Goal: Task Accomplishment & Management: Use online tool/utility

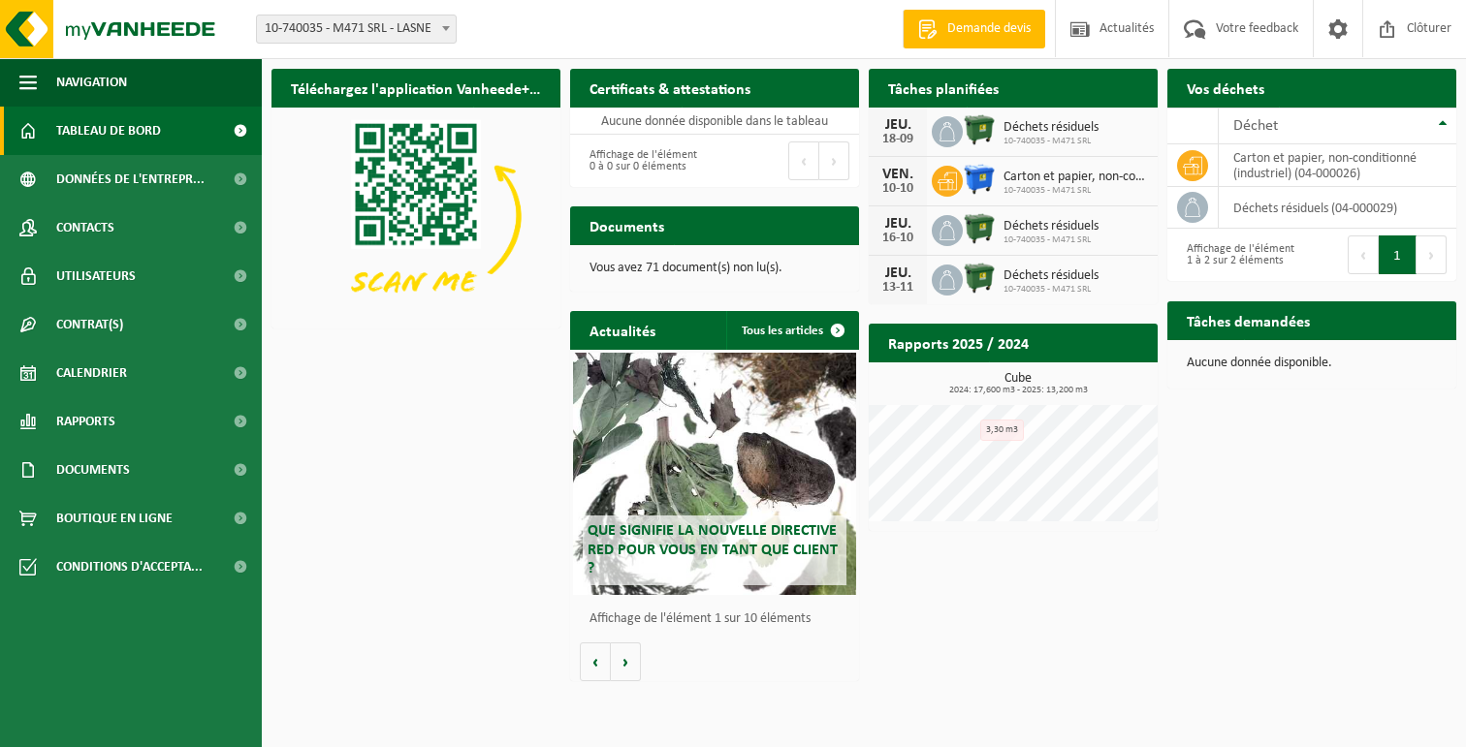
click at [971, 127] on img at bounding box center [979, 129] width 33 height 33
click at [131, 140] on span "Tableau de bord" at bounding box center [108, 131] width 105 height 48
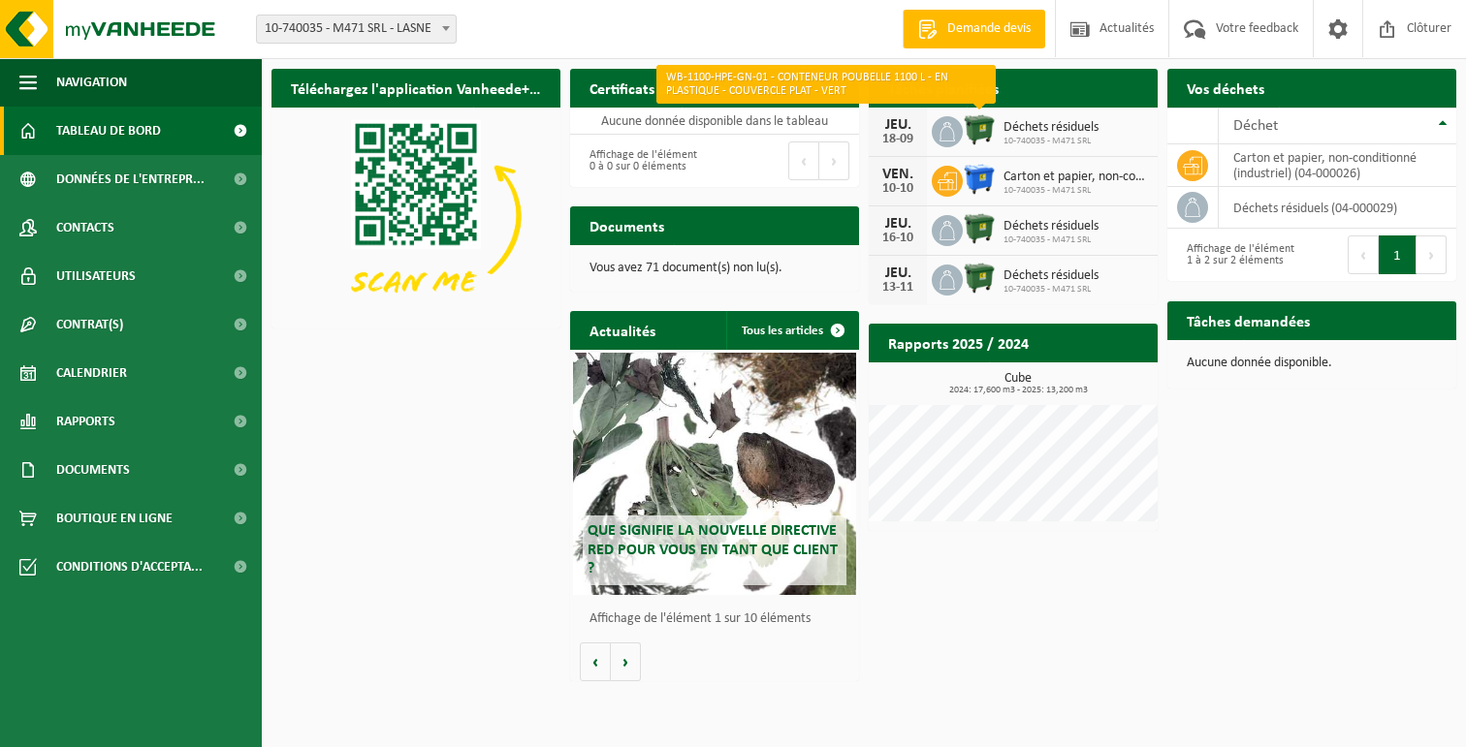
click at [976, 131] on img at bounding box center [979, 129] width 33 height 33
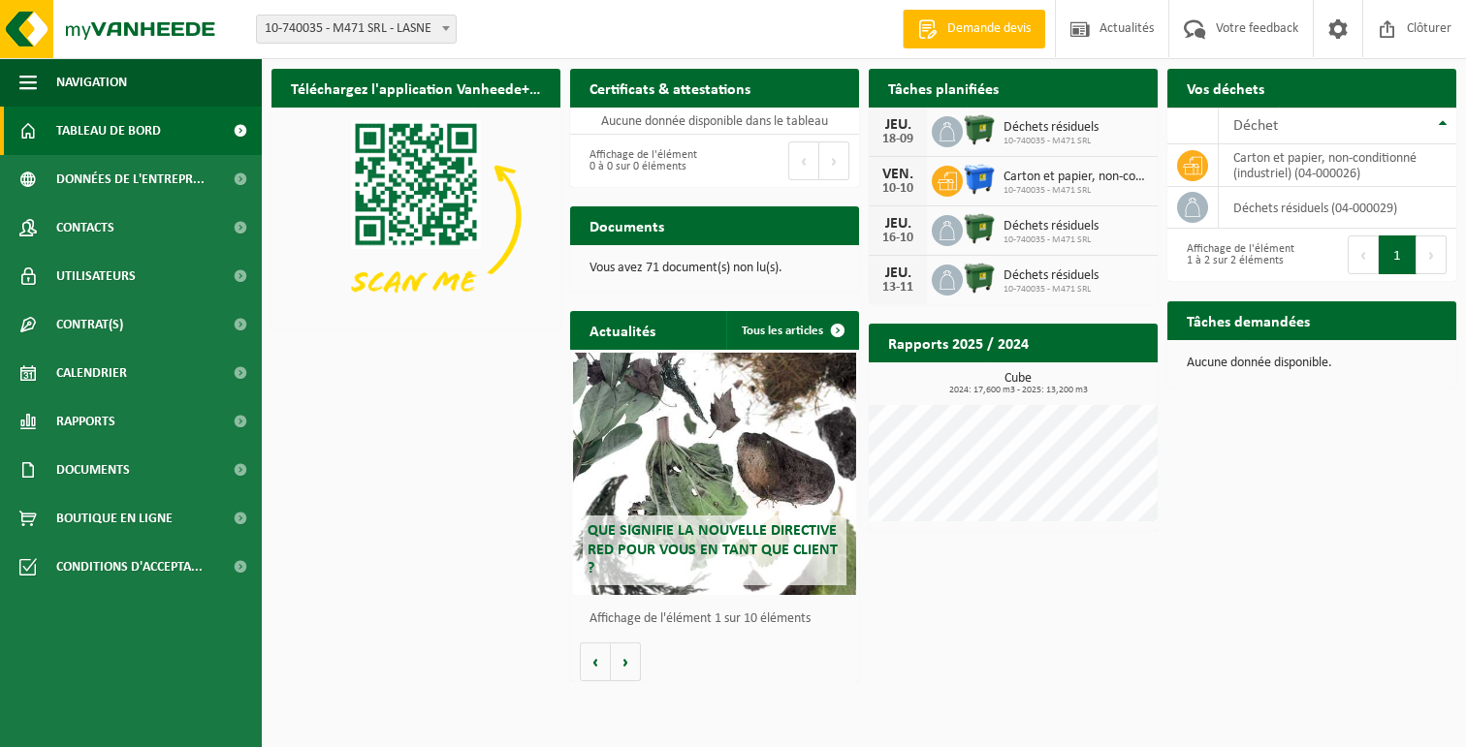
click at [901, 134] on div "18-09" at bounding box center [897, 140] width 39 height 14
click at [977, 121] on img at bounding box center [979, 129] width 33 height 33
click at [96, 377] on span "Calendrier" at bounding box center [91, 373] width 71 height 48
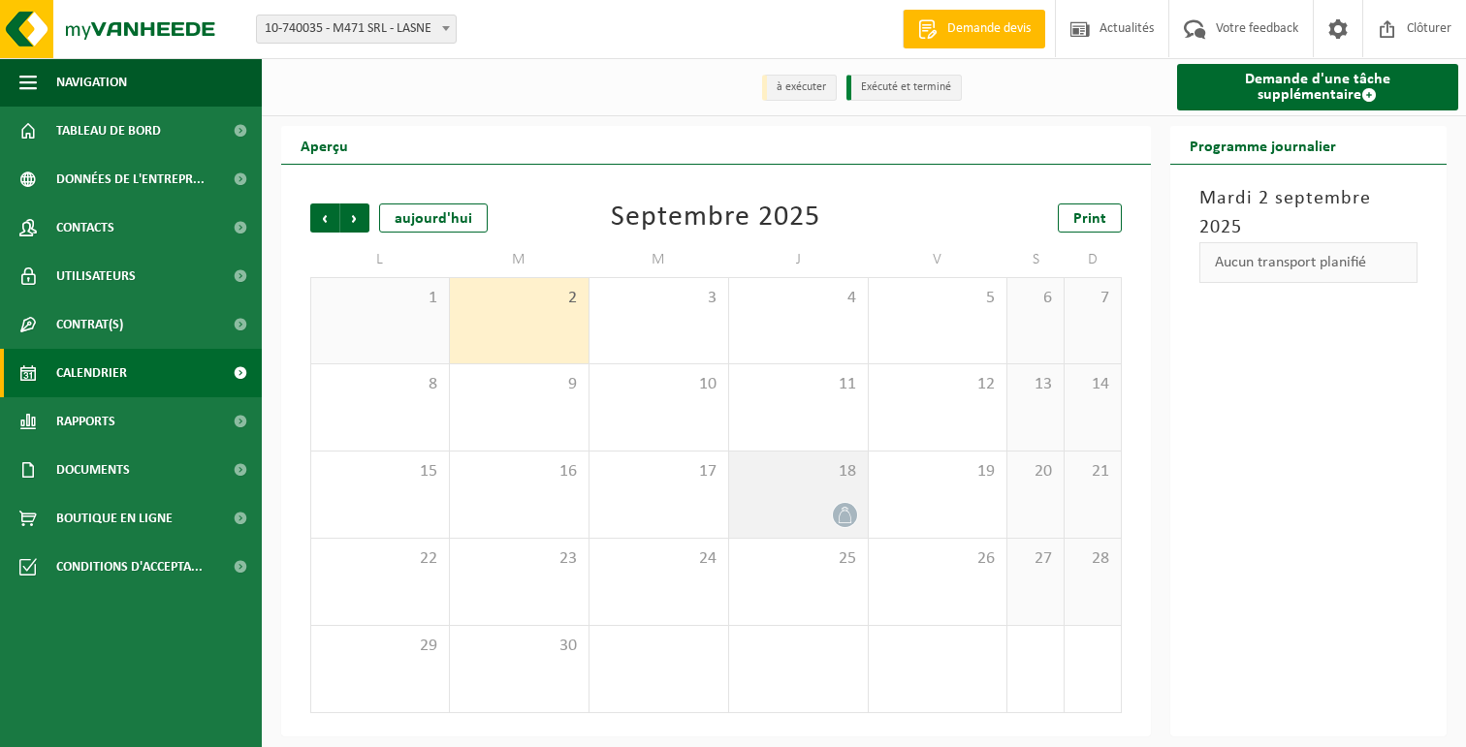
click at [841, 511] on icon at bounding box center [844, 515] width 13 height 16
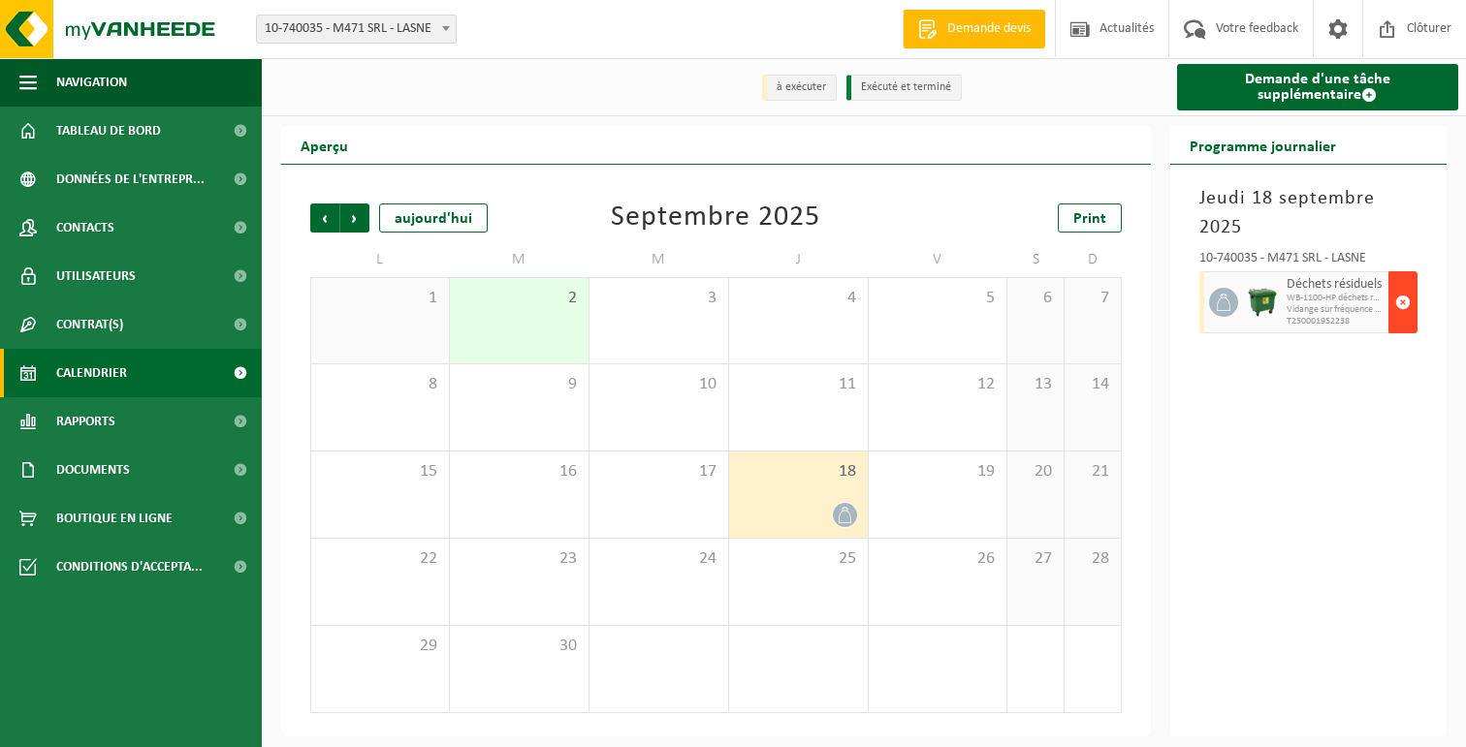
click at [1399, 303] on span "button" at bounding box center [1403, 302] width 16 height 39
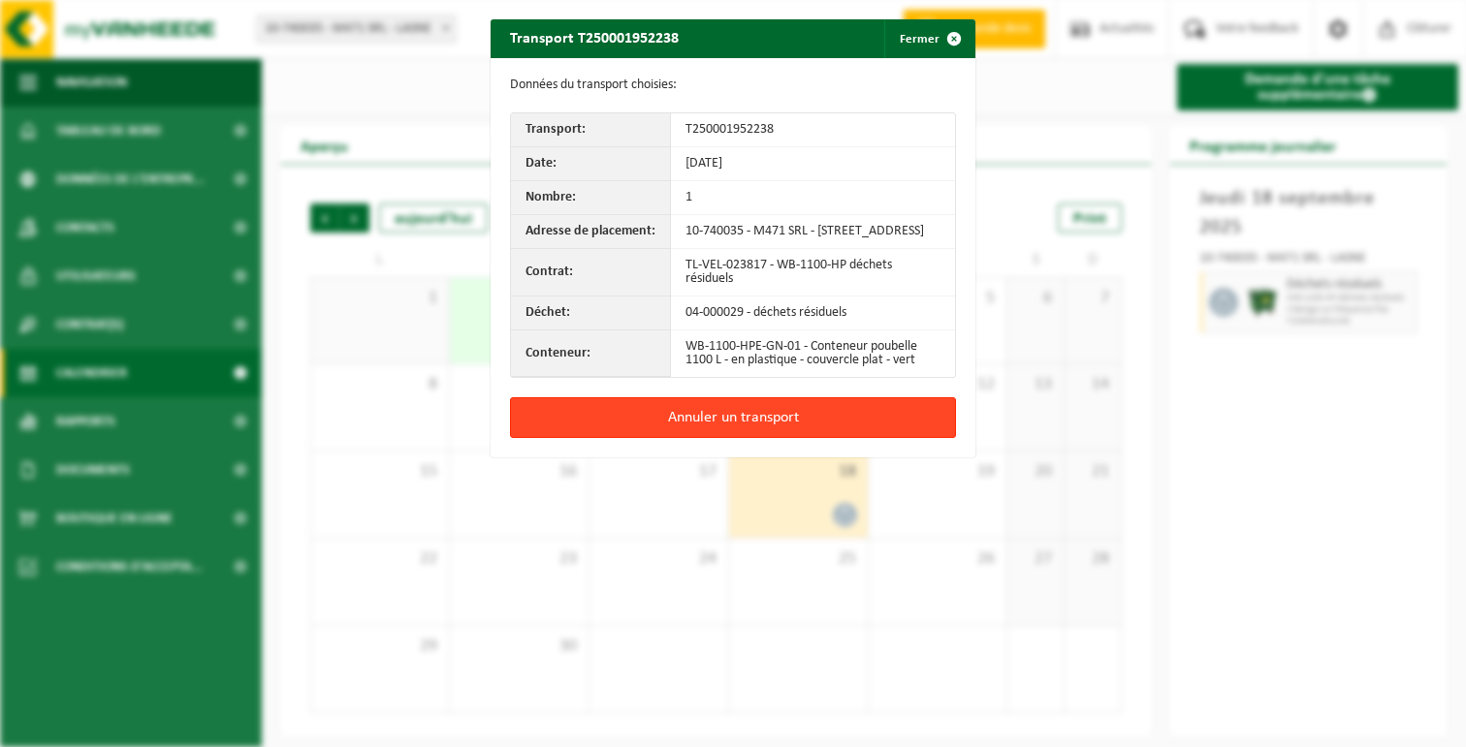
click at [759, 428] on button "Annuler un transport" at bounding box center [733, 417] width 446 height 41
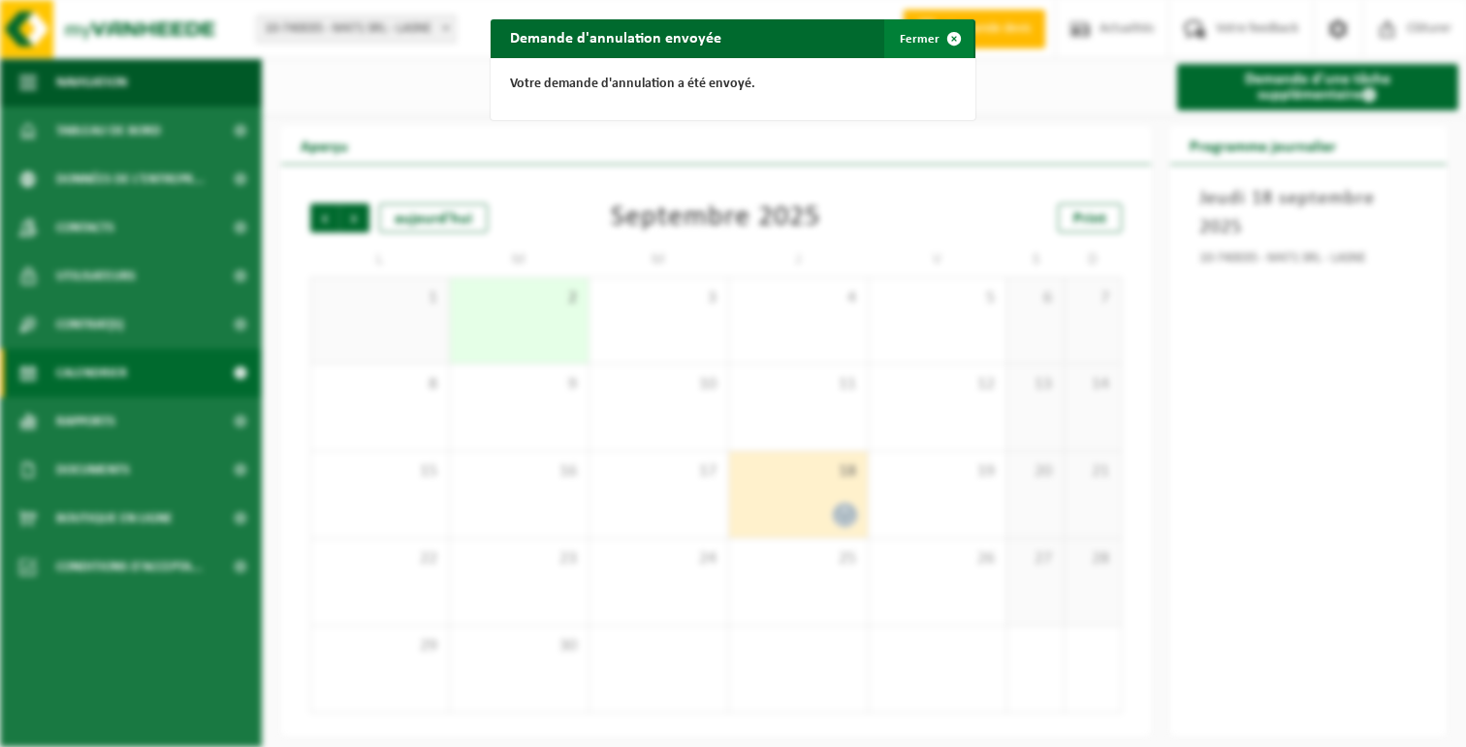
click at [955, 35] on span "button" at bounding box center [954, 38] width 39 height 39
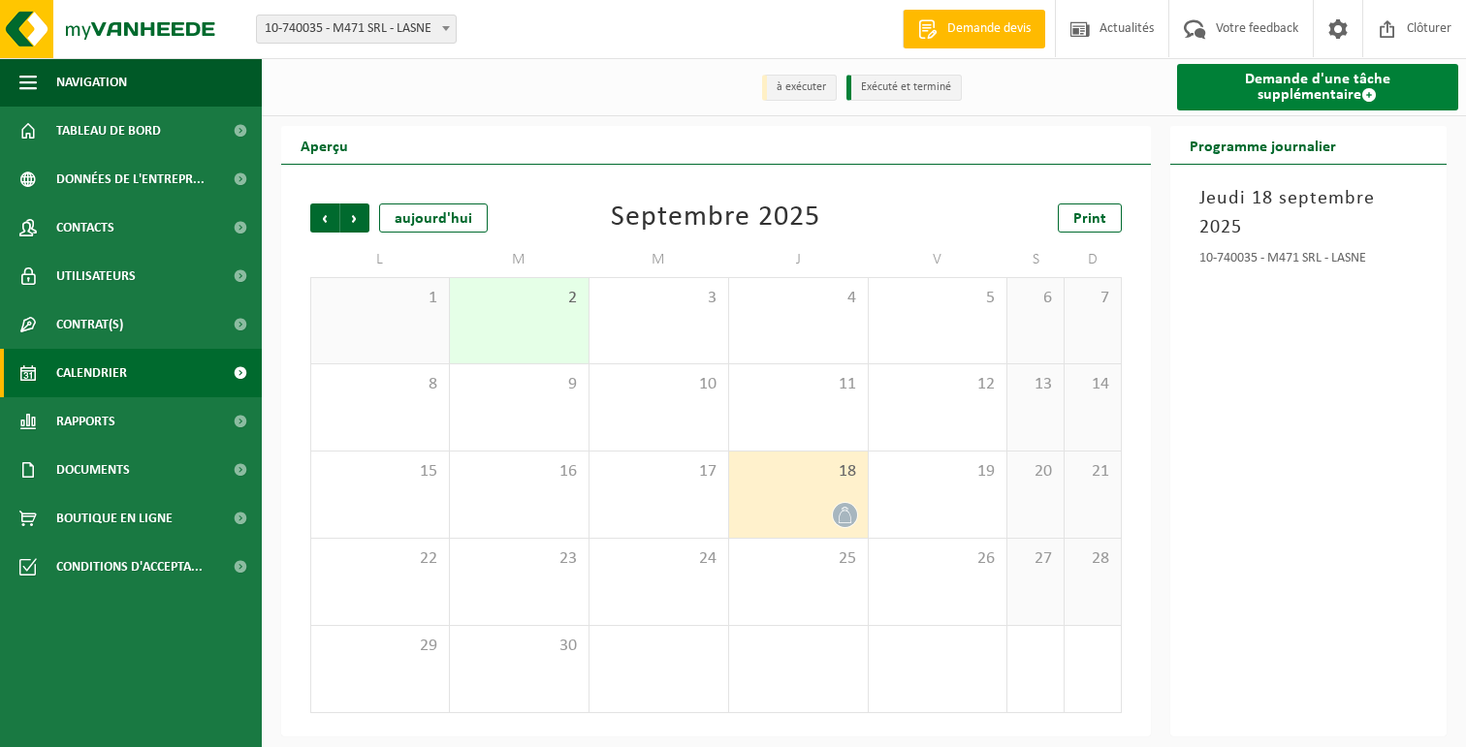
click at [1309, 83] on link "Demande d'une tâche supplémentaire" at bounding box center [1318, 87] width 282 height 47
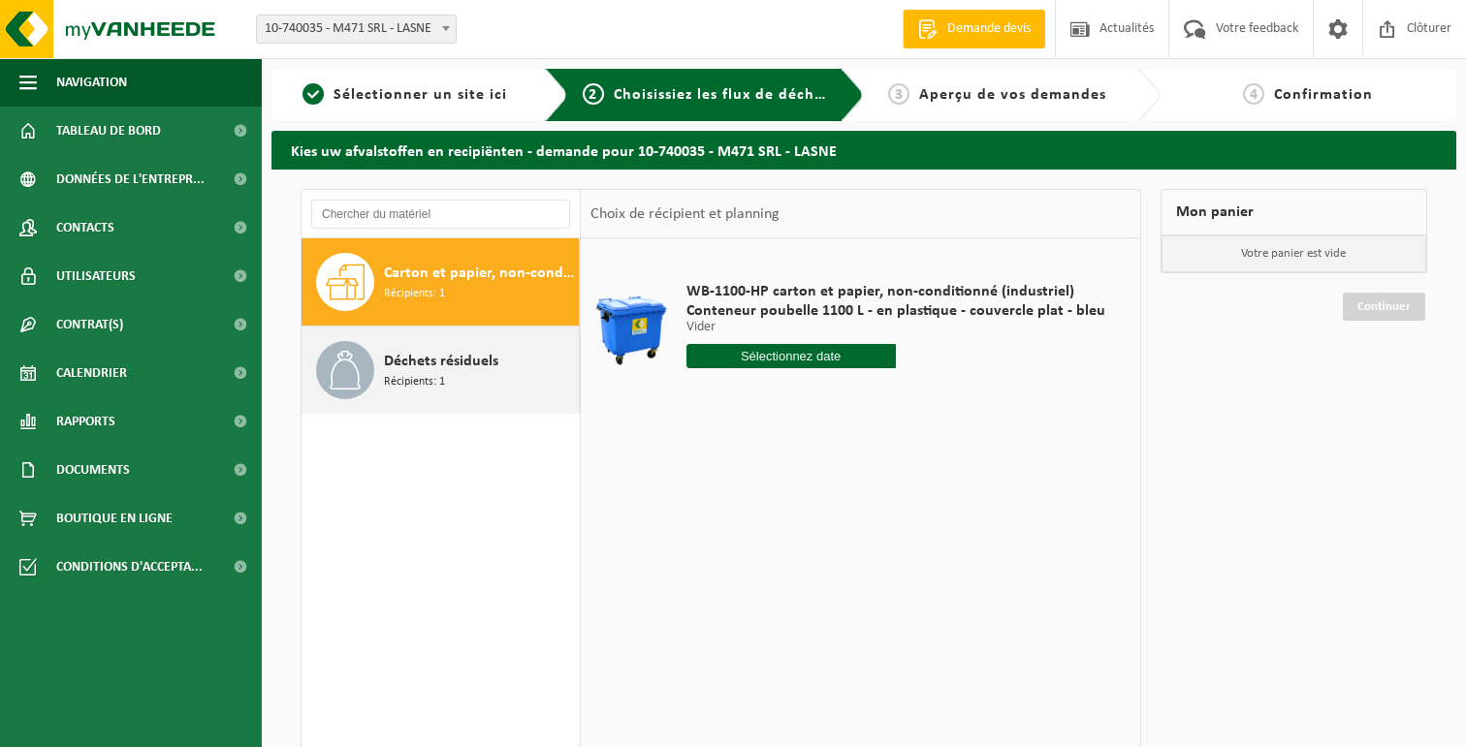
click at [441, 369] on span "Déchets résiduels" at bounding box center [441, 361] width 114 height 23
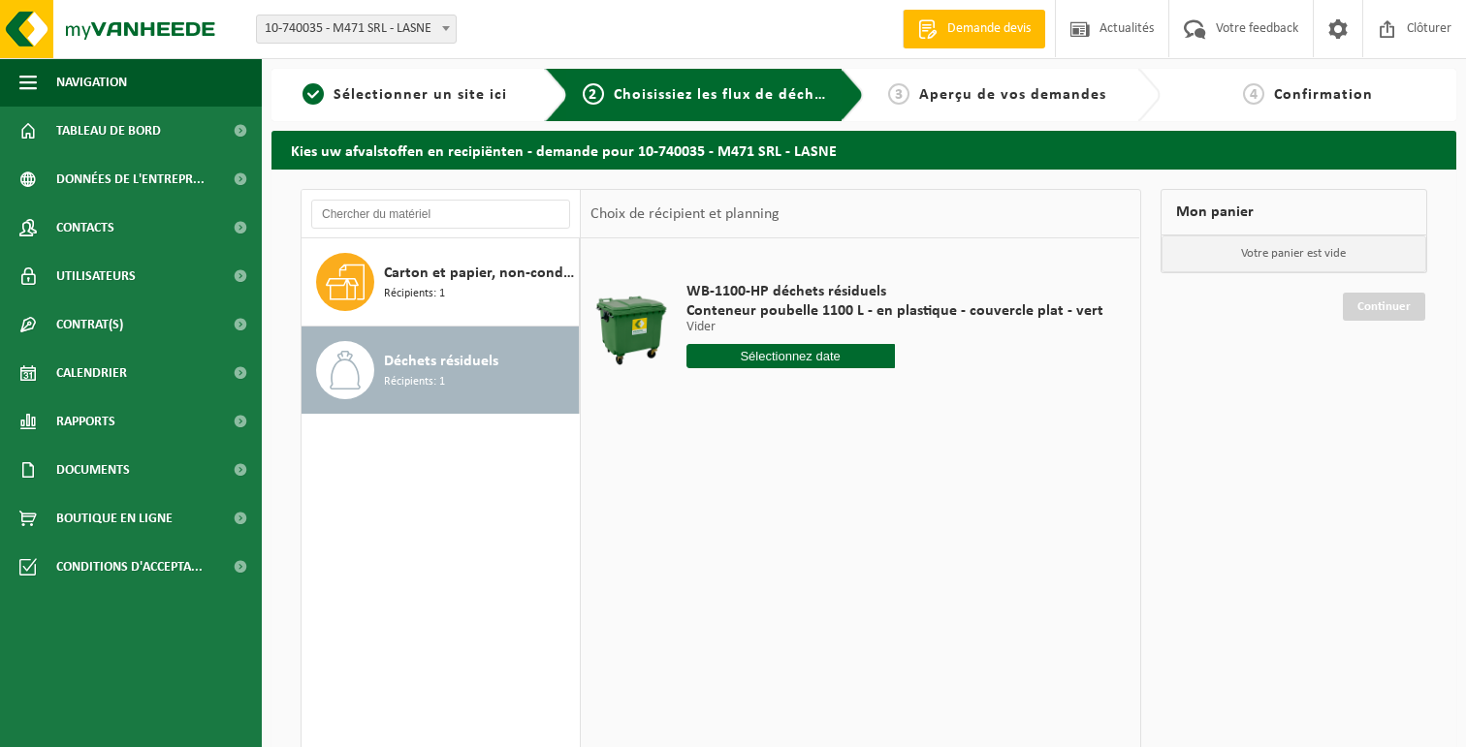
click at [826, 352] on input "text" at bounding box center [790, 356] width 208 height 24
click at [805, 464] on div "4" at bounding box center [806, 466] width 34 height 31
type input "à partir de 2025-09-04"
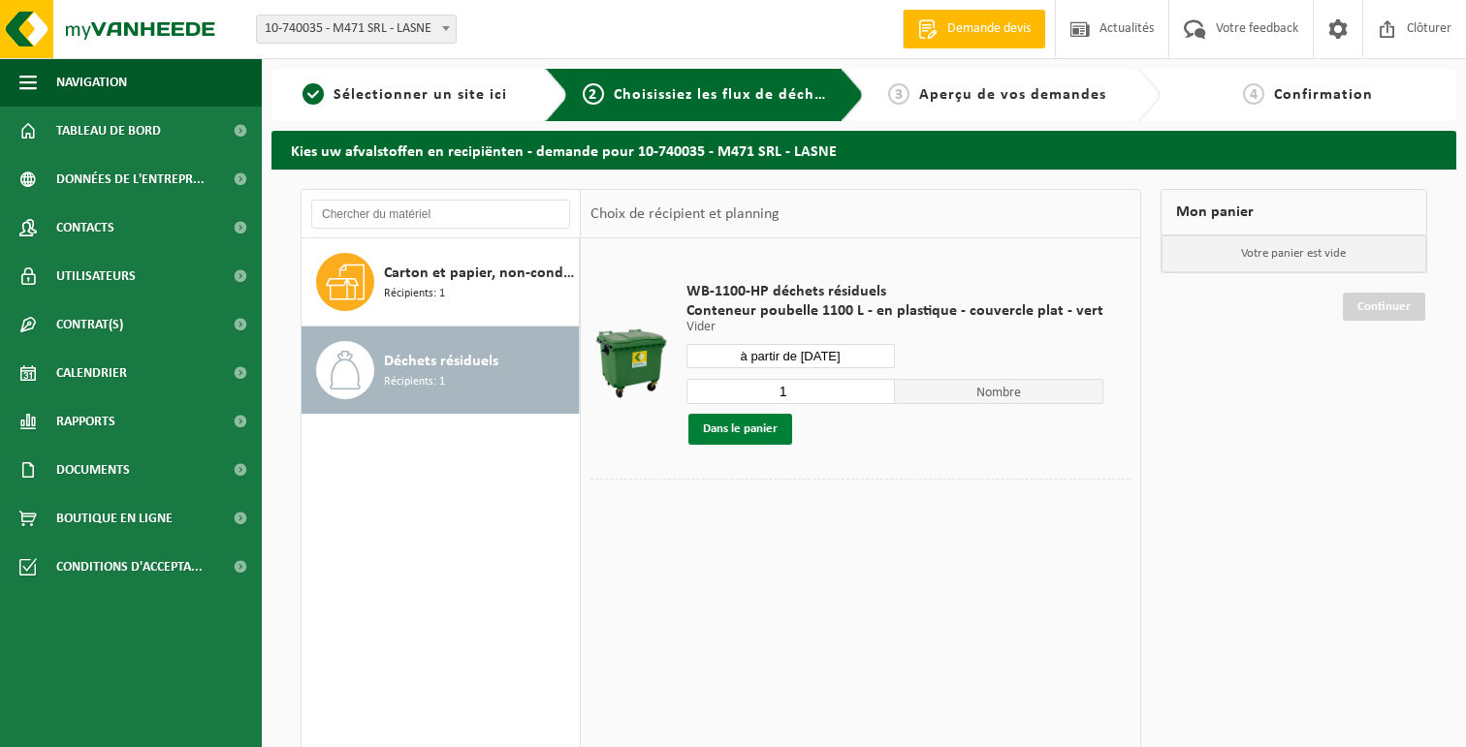
click at [760, 434] on button "Dans le panier" at bounding box center [740, 429] width 104 height 31
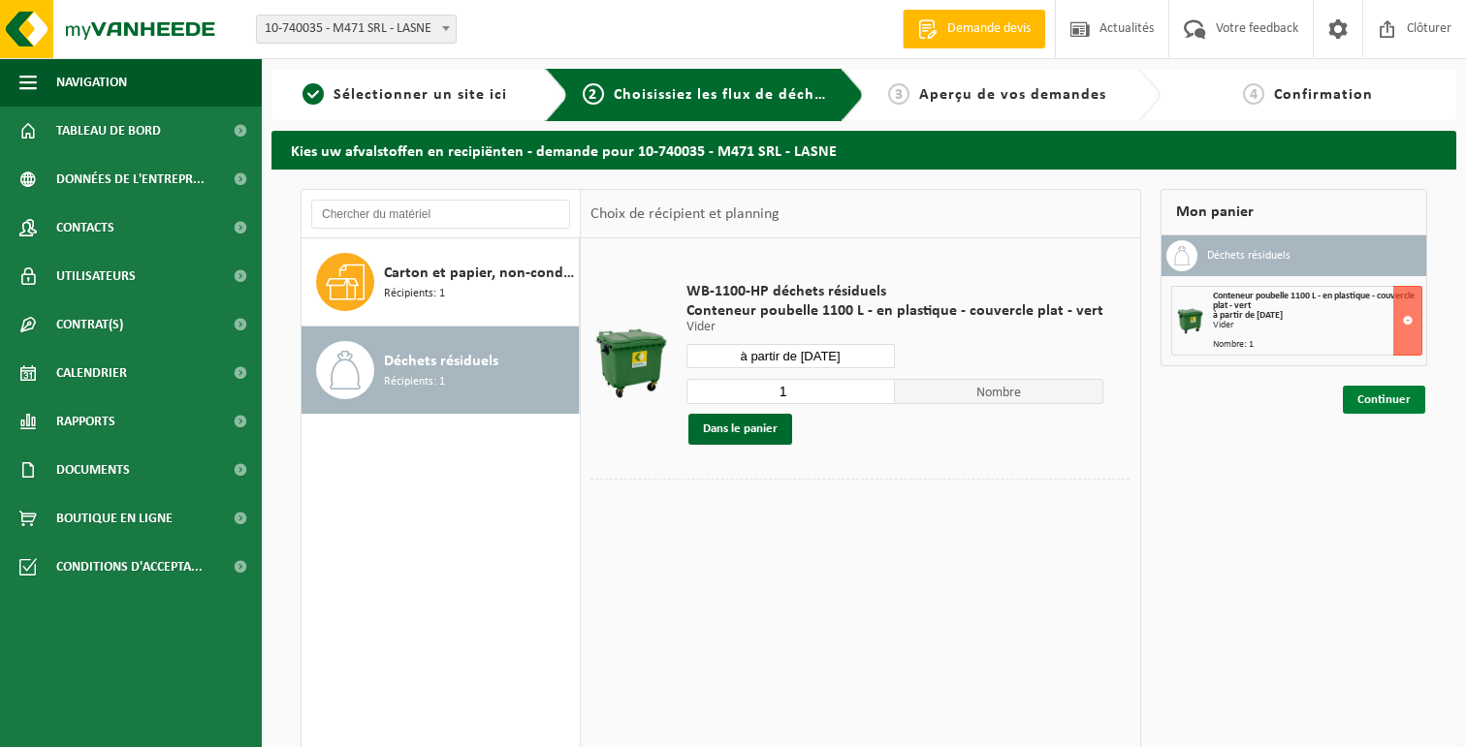
click at [1392, 397] on link "Continuer" at bounding box center [1384, 400] width 82 height 28
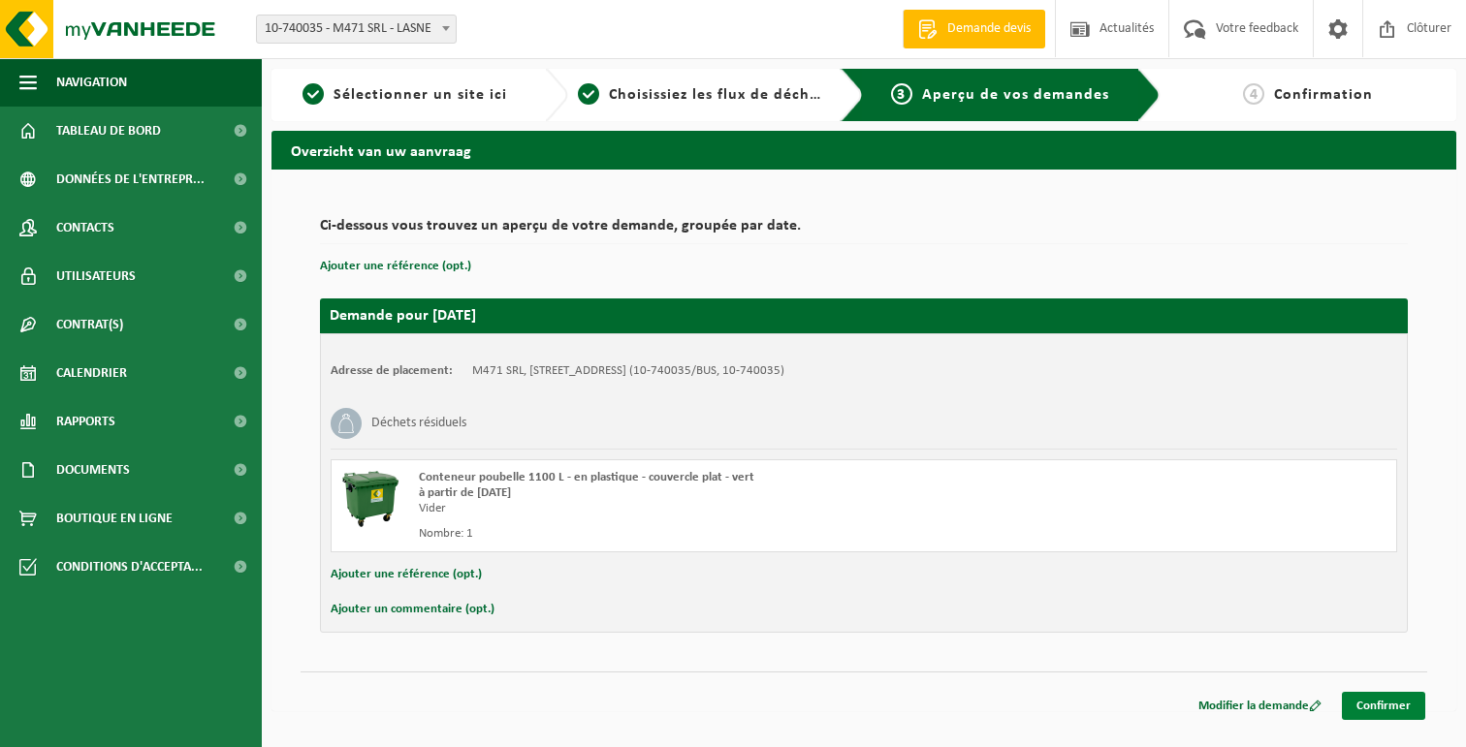
click at [1387, 712] on link "Confirmer" at bounding box center [1383, 706] width 83 height 28
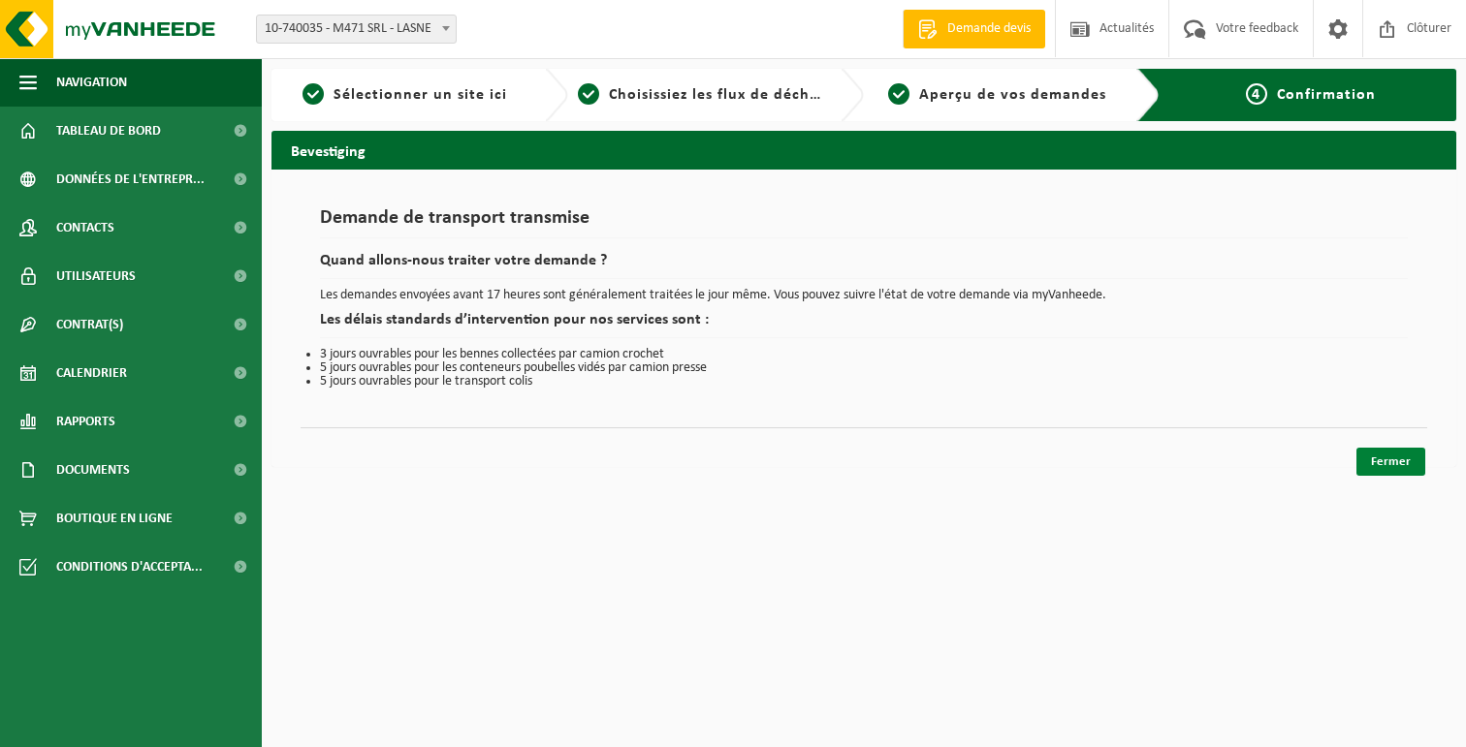
click at [1408, 457] on link "Fermer" at bounding box center [1390, 462] width 69 height 28
